Goal: Information Seeking & Learning: Check status

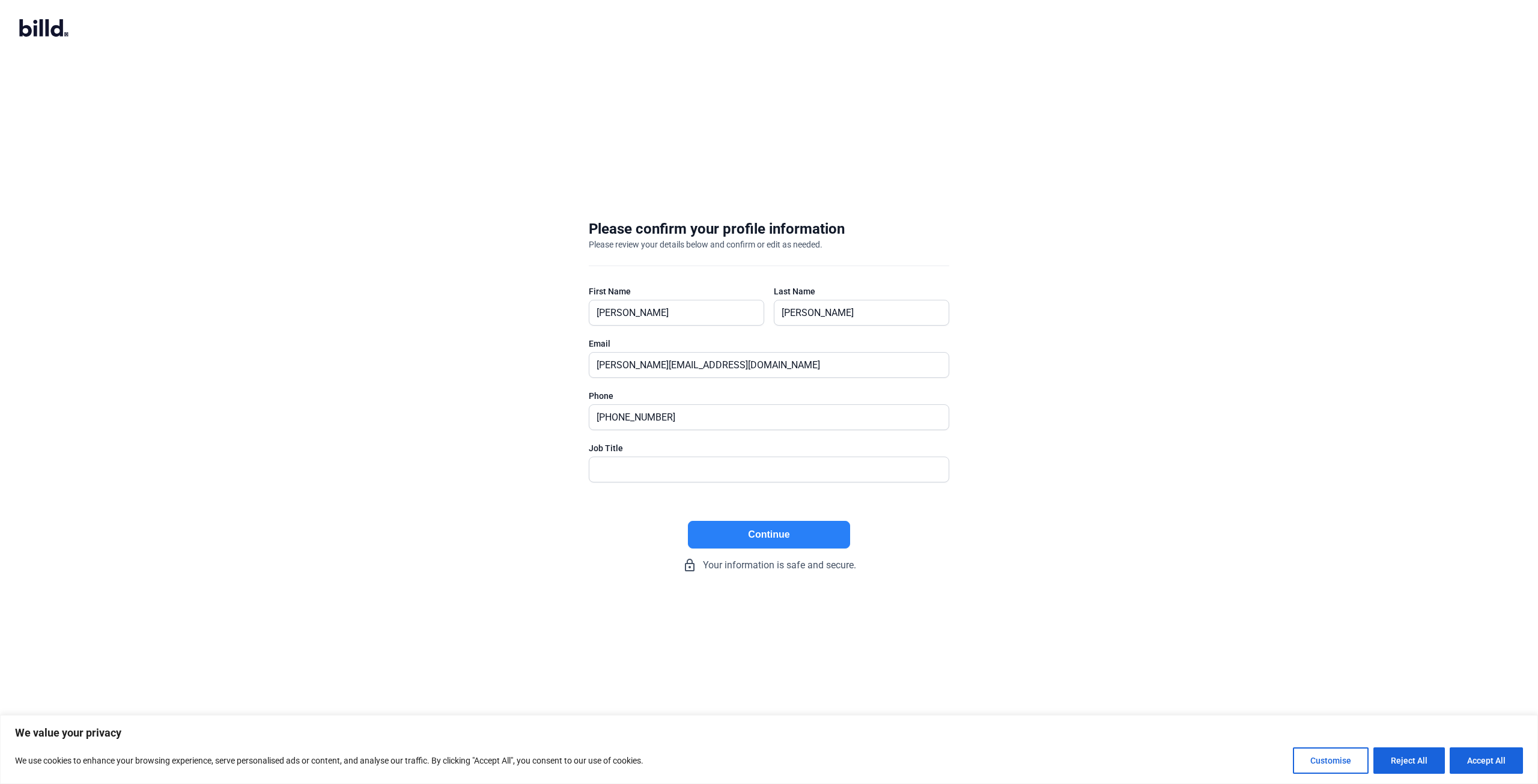
click at [737, 527] on button "Continue" at bounding box center [768, 534] width 162 height 28
click at [693, 467] on input "text" at bounding box center [762, 470] width 346 height 25
type input "President"
click at [752, 526] on button "Continue" at bounding box center [768, 534] width 162 height 28
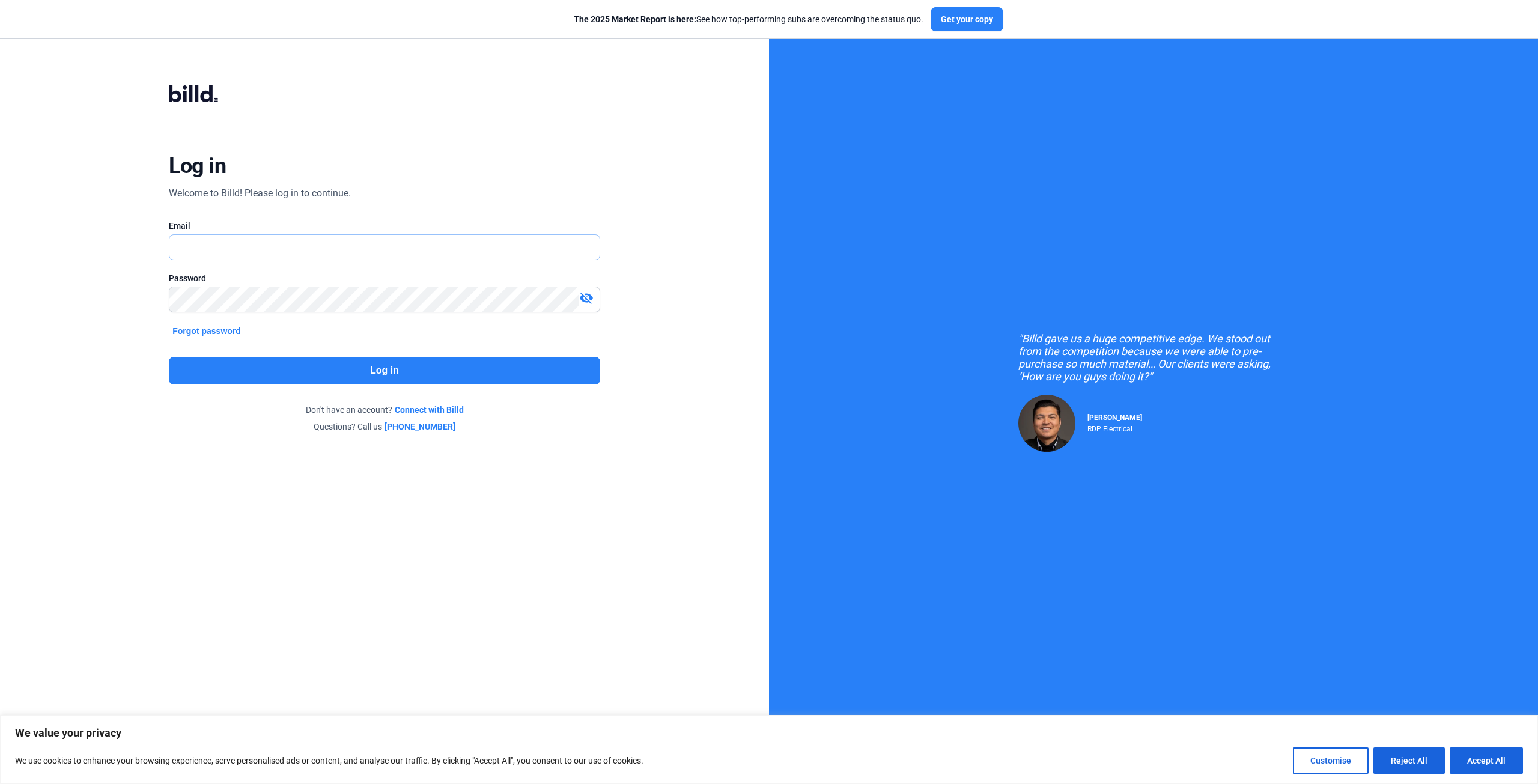
click at [335, 238] on input "text" at bounding box center [384, 247] width 429 height 25
type input "[PERSON_NAME][EMAIL_ADDRESS][DOMAIN_NAME]"
click at [394, 373] on button "Log in" at bounding box center [384, 370] width 431 height 28
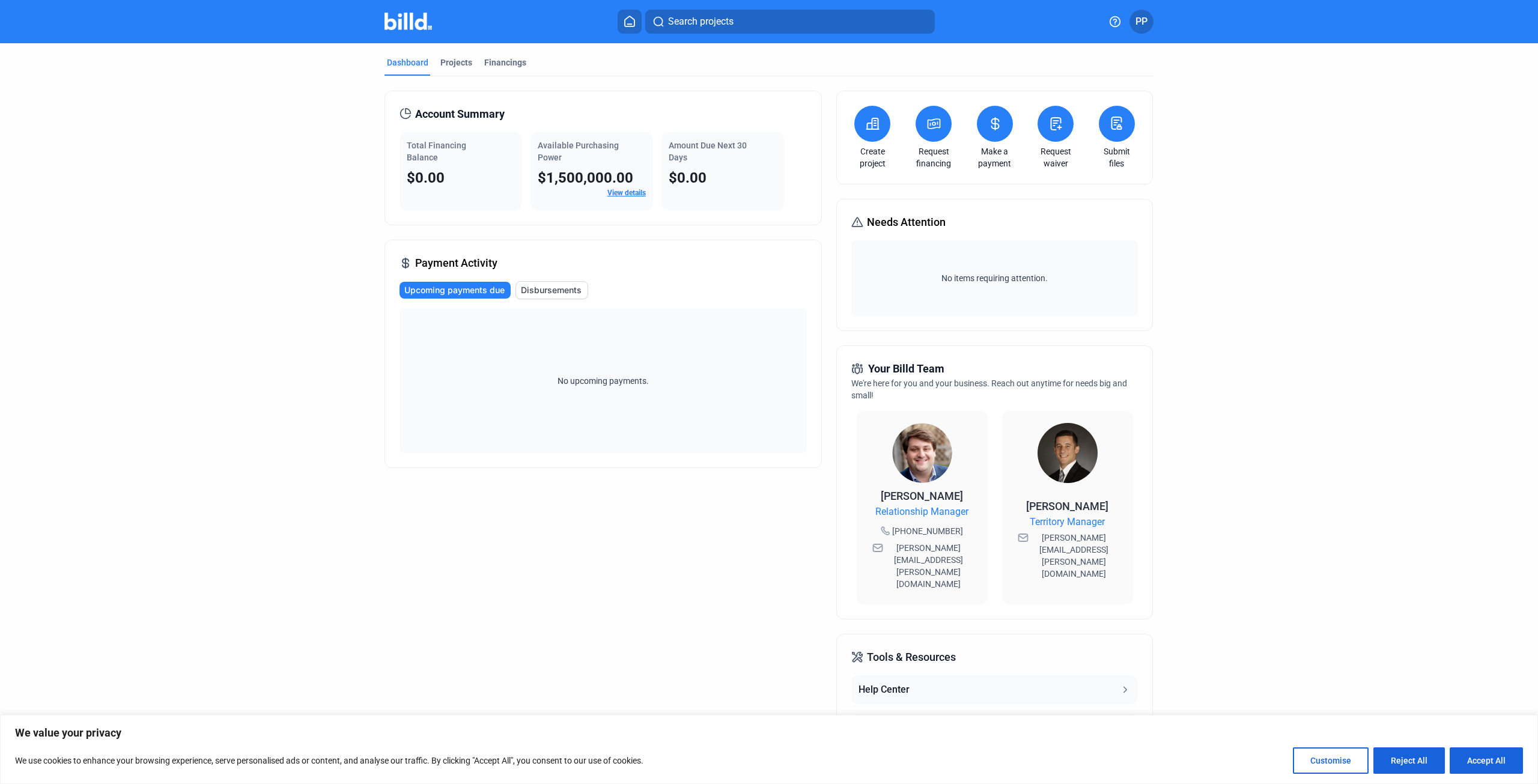
click at [621, 192] on link "View details" at bounding box center [627, 193] width 38 height 9
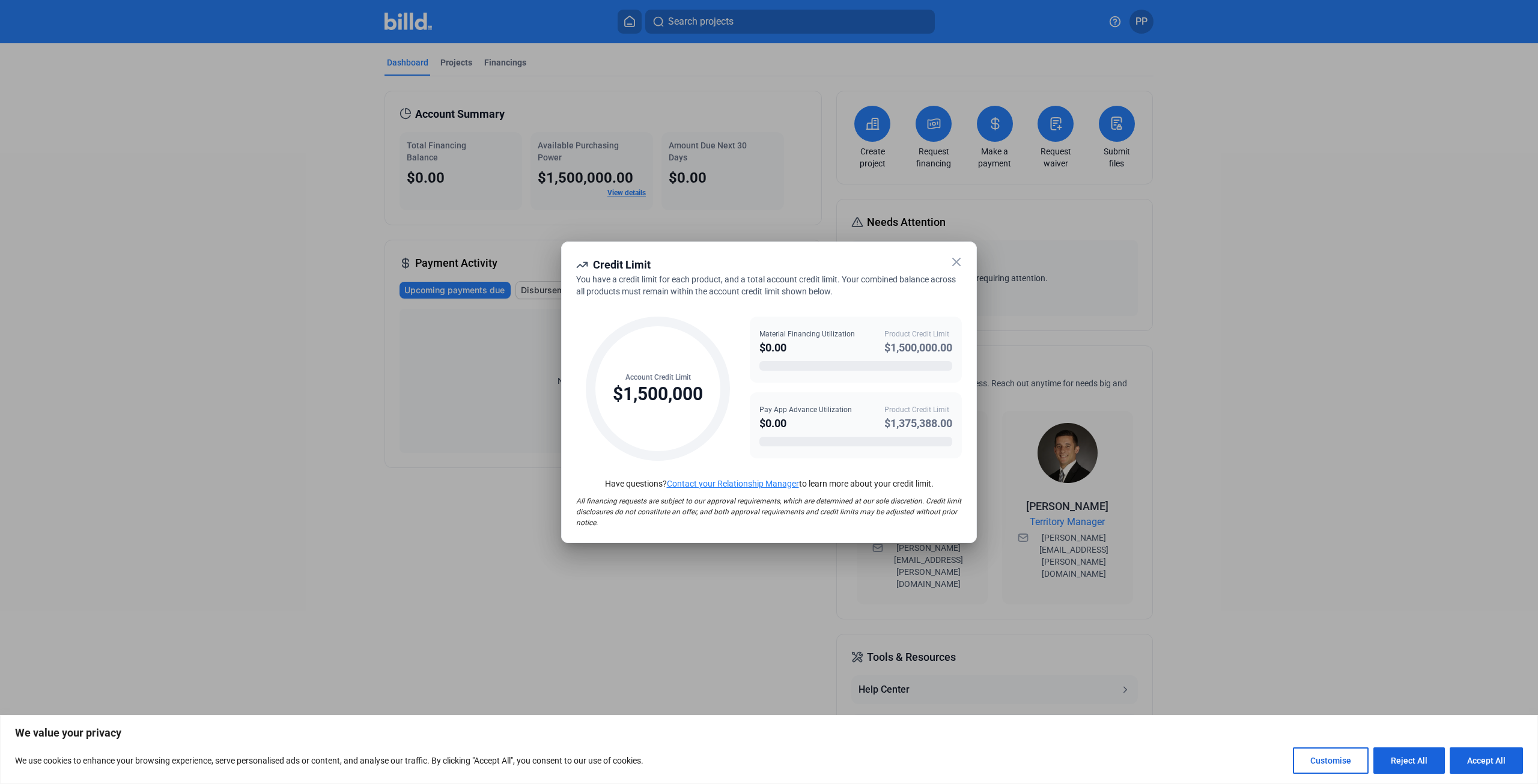
click at [959, 259] on icon at bounding box center [957, 262] width 8 height 8
